Goal: Task Accomplishment & Management: Manage account settings

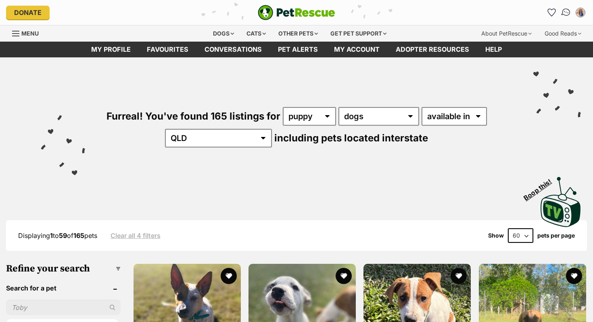
click at [567, 12] on img "Conversations" at bounding box center [566, 12] width 11 height 10
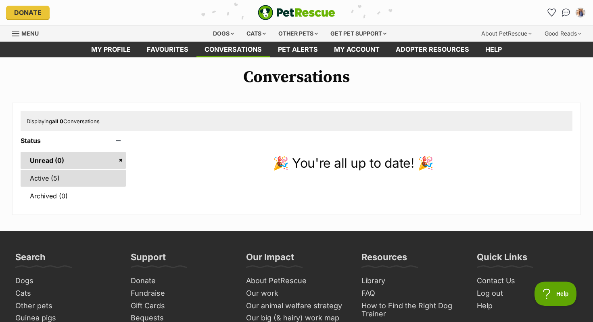
click at [42, 177] on link "Active (5)" at bounding box center [73, 177] width 105 height 17
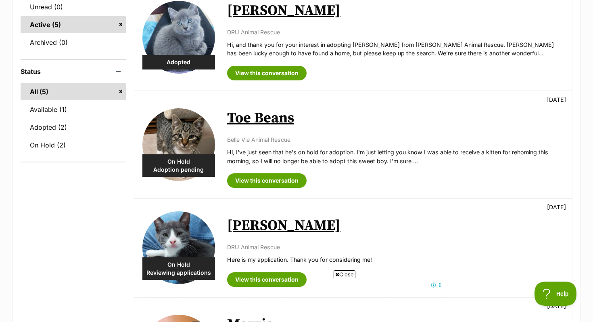
scroll to position [142, 0]
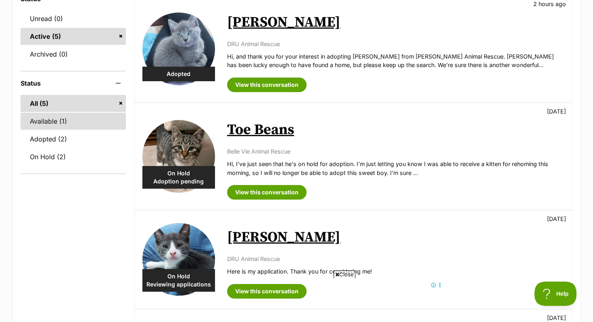
click at [68, 120] on link "Available (1)" at bounding box center [73, 121] width 105 height 17
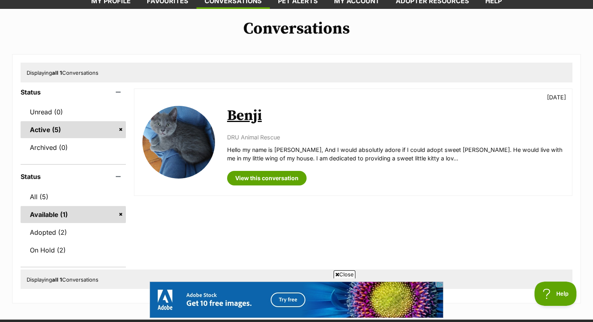
scroll to position [49, 0]
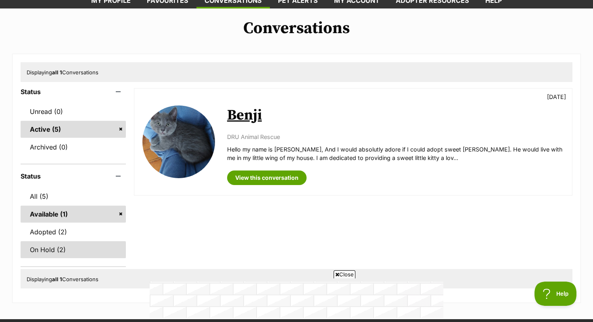
click at [79, 243] on link "On Hold (2)" at bounding box center [73, 249] width 105 height 17
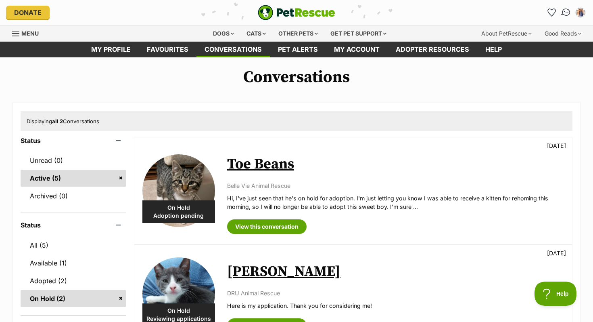
click at [568, 9] on img "Conversations" at bounding box center [566, 12] width 11 height 10
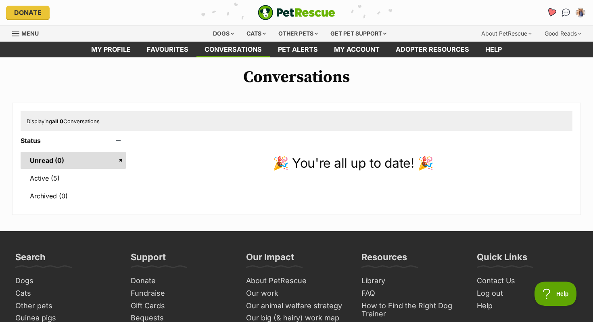
click at [551, 12] on icon "Favourites" at bounding box center [552, 12] width 10 height 9
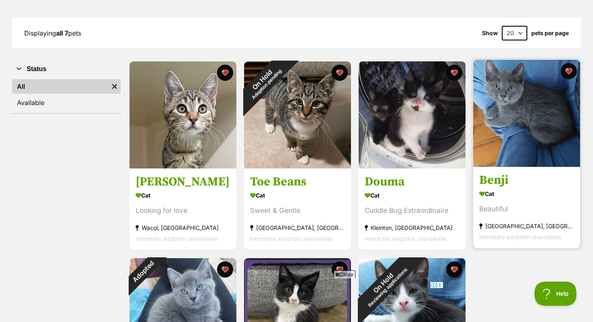
click at [512, 112] on img at bounding box center [526, 113] width 107 height 107
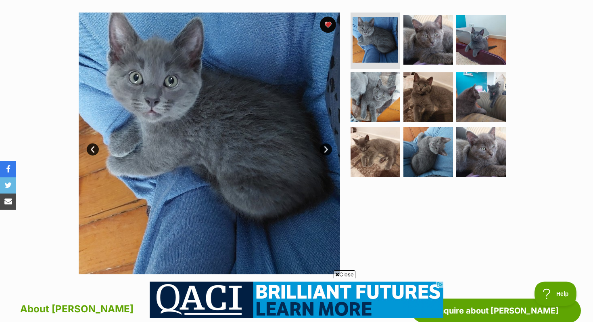
scroll to position [150, 0]
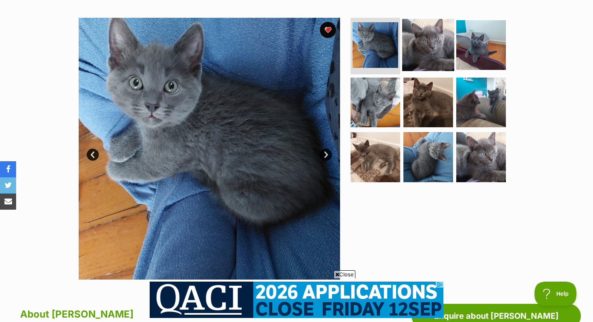
click at [438, 55] on img at bounding box center [428, 45] width 52 height 52
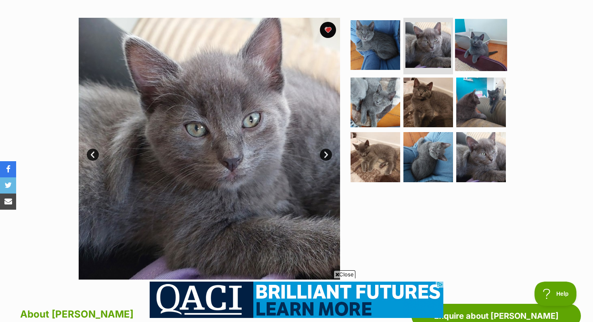
click at [474, 46] on img at bounding box center [481, 45] width 52 height 52
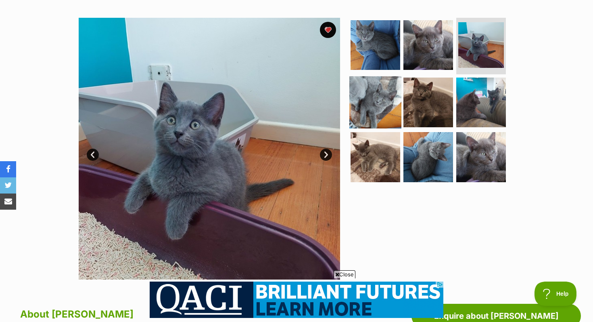
click at [370, 80] on img at bounding box center [375, 102] width 52 height 52
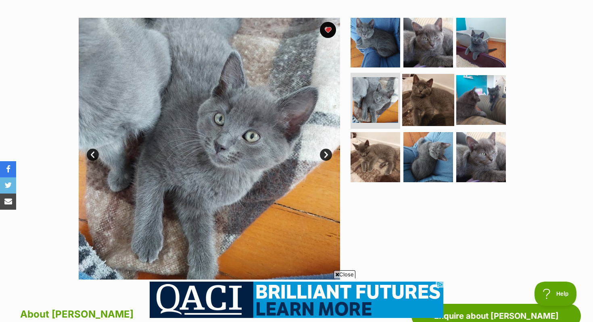
click at [418, 94] on img at bounding box center [428, 99] width 52 height 52
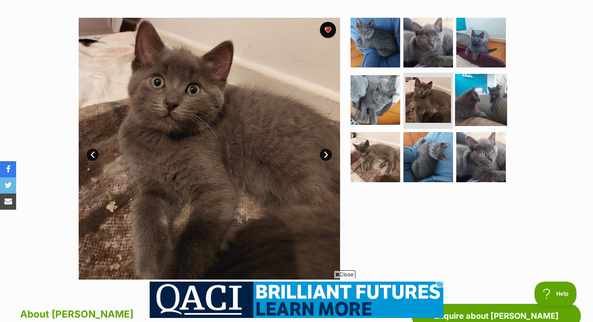
click at [478, 98] on img at bounding box center [481, 99] width 52 height 52
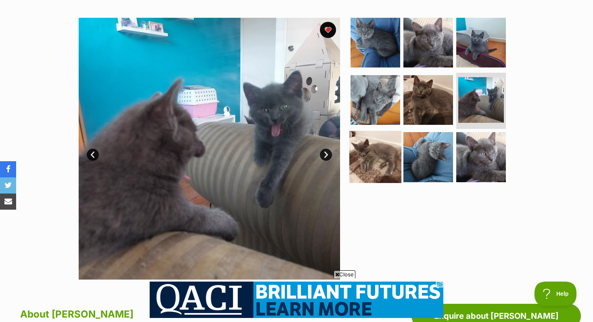
click at [382, 153] on img at bounding box center [375, 157] width 52 height 52
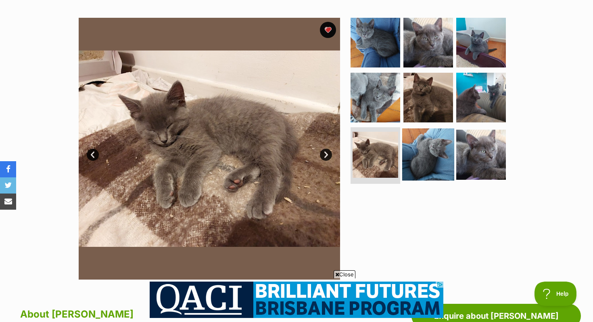
click at [426, 153] on img at bounding box center [428, 154] width 52 height 52
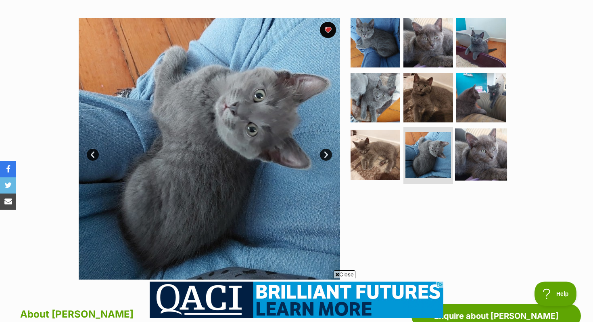
click at [467, 153] on img at bounding box center [481, 154] width 52 height 52
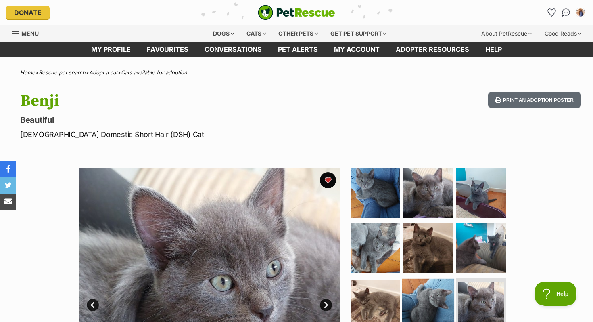
scroll to position [0, 0]
click at [554, 13] on icon "Favourites" at bounding box center [552, 12] width 10 height 9
